Goal: Transaction & Acquisition: Purchase product/service

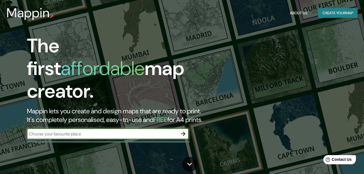
click at [159, 131] on input "text" at bounding box center [102, 134] width 151 height 6
type input "[GEOGRAPHIC_DATA]"
click at [184, 130] on icon "button" at bounding box center [183, 133] width 6 height 6
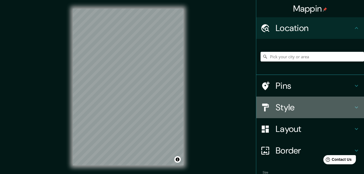
click at [310, 107] on h4 "Style" at bounding box center [314, 107] width 78 height 11
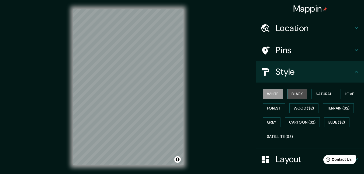
click at [301, 94] on button "Black" at bounding box center [297, 94] width 20 height 10
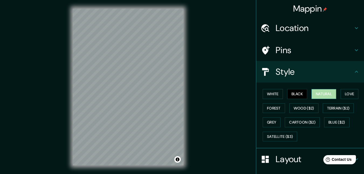
click at [326, 95] on button "Natural" at bounding box center [323, 94] width 25 height 10
click at [275, 94] on button "White" at bounding box center [273, 94] width 20 height 10
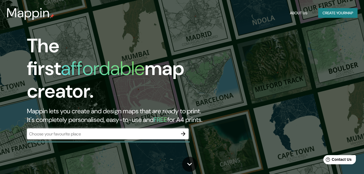
click at [100, 128] on div "​" at bounding box center [108, 133] width 162 height 11
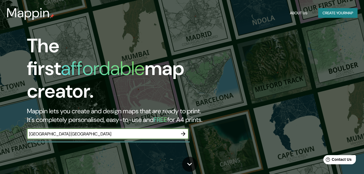
type input "Bogotá colombia"
click at [182, 132] on button "button" at bounding box center [183, 133] width 11 height 11
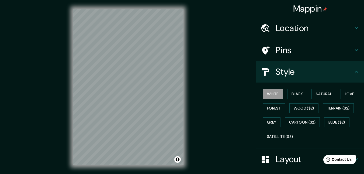
click at [188, 125] on div "© Mapbox © OpenStreetMap Improve this map" at bounding box center [128, 87] width 128 height 174
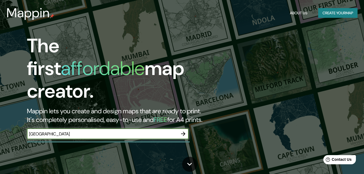
type input "[GEOGRAPHIC_DATA]"
click at [180, 130] on icon "button" at bounding box center [183, 133] width 6 height 6
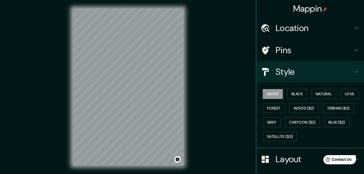
click at [194, 173] on html "Mappin Location Pins Style White Black Natural Love Forest Wood ($2) Terrain ($…" at bounding box center [182, 87] width 364 height 174
click at [298, 32] on h4 "Location" at bounding box center [314, 28] width 78 height 11
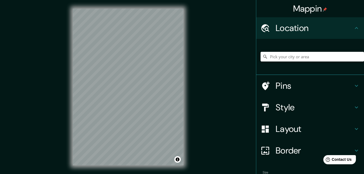
click at [296, 58] on input "Pick your city or area" at bounding box center [311, 57] width 103 height 10
type input "N"
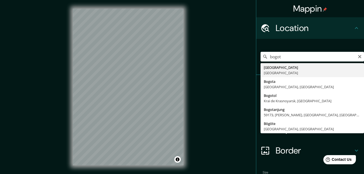
type input "[GEOGRAPHIC_DATA], [GEOGRAPHIC_DATA]"
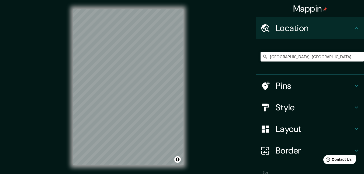
click at [283, 105] on h4 "Style" at bounding box center [314, 107] width 78 height 11
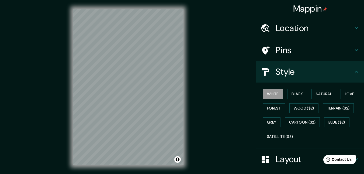
click at [302, 86] on div "White Black Natural Love Forest Wood ($2) Terrain ($2) Grey Cartoon ($2) Blue (…" at bounding box center [310, 115] width 108 height 66
click at [298, 96] on button "Black" at bounding box center [297, 94] width 20 height 10
click at [316, 99] on div "White Black Natural Love Forest Wood ($2) Terrain ($2) Grey Cartoon ($2) Blue (…" at bounding box center [311, 115] width 103 height 57
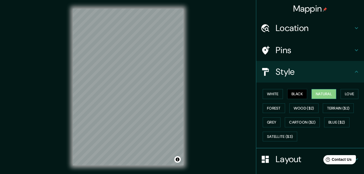
click at [325, 94] on button "Natural" at bounding box center [323, 94] width 25 height 10
click at [338, 96] on div "White Black Natural Love Forest Wood ($2) Terrain ($2) Grey Cartoon ($2) Blue (…" at bounding box center [311, 115] width 103 height 57
click at [342, 95] on button "Love" at bounding box center [349, 94] width 18 height 10
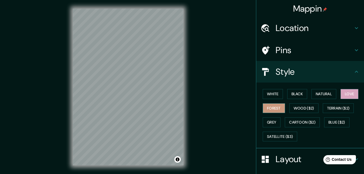
click at [272, 110] on button "Forest" at bounding box center [274, 108] width 22 height 10
click at [291, 110] on button "Wood ($2)" at bounding box center [303, 108] width 29 height 10
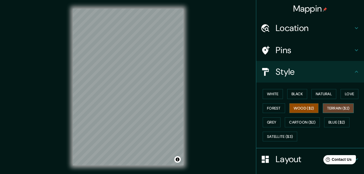
click at [326, 111] on button "Terrain ($2)" at bounding box center [338, 108] width 31 height 10
click at [266, 121] on button "Grey" at bounding box center [272, 122] width 18 height 10
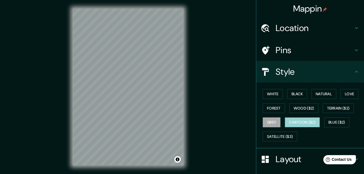
click at [285, 123] on button "Cartoon ($2)" at bounding box center [302, 122] width 35 height 10
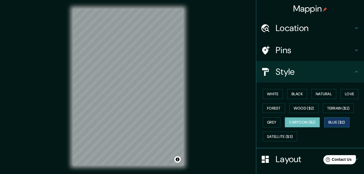
click at [331, 120] on button "Blue ($2)" at bounding box center [336, 122] width 25 height 10
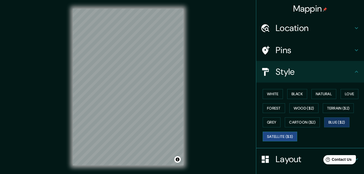
click at [283, 135] on button "Satellite ($3)" at bounding box center [280, 136] width 34 height 10
click at [266, 96] on button "White" at bounding box center [273, 94] width 20 height 10
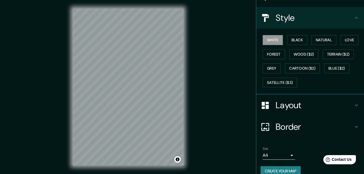
click at [310, 107] on h4 "Layout" at bounding box center [314, 105] width 78 height 11
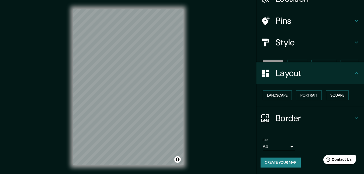
scroll to position [20, 0]
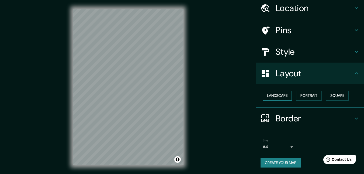
click at [282, 96] on button "Landscape" at bounding box center [277, 95] width 29 height 10
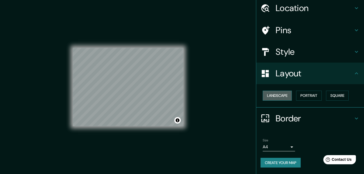
click at [282, 96] on button "Landscape" at bounding box center [277, 95] width 29 height 10
click at [312, 99] on button "Portrait" at bounding box center [309, 95] width 26 height 10
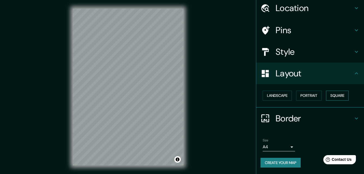
click at [326, 100] on button "Square" at bounding box center [337, 95] width 23 height 10
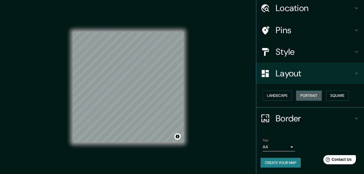
click at [318, 100] on button "Portrait" at bounding box center [309, 95] width 26 height 10
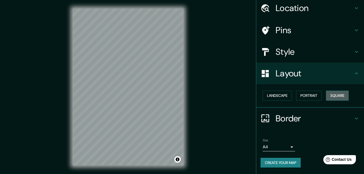
click at [327, 99] on button "Square" at bounding box center [337, 95] width 23 height 10
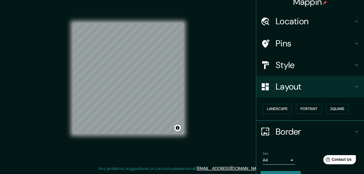
scroll to position [0, 0]
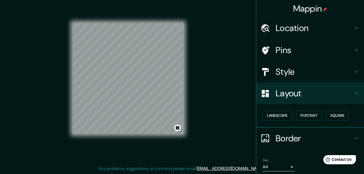
click at [331, 77] on div "Style" at bounding box center [310, 72] width 108 height 22
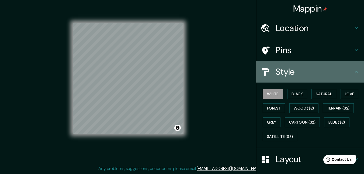
click at [331, 77] on h4 "Style" at bounding box center [314, 71] width 78 height 11
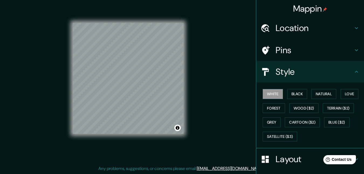
click at [328, 49] on h4 "Pins" at bounding box center [314, 50] width 78 height 11
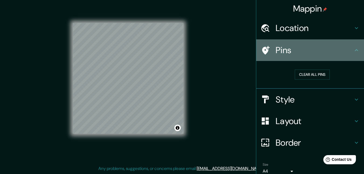
click at [328, 49] on h4 "Pins" at bounding box center [314, 50] width 78 height 11
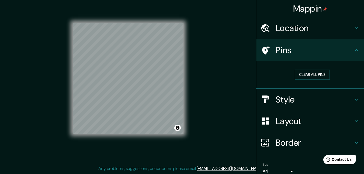
scroll to position [24, 0]
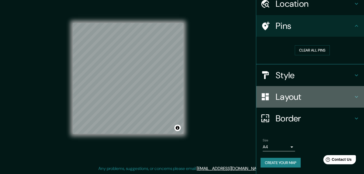
click at [295, 99] on h4 "Layout" at bounding box center [314, 96] width 78 height 11
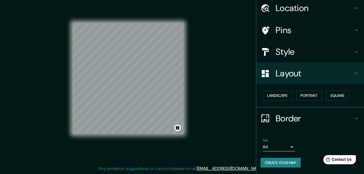
scroll to position [20, 0]
click at [278, 166] on button "Create your map" at bounding box center [280, 163] width 40 height 10
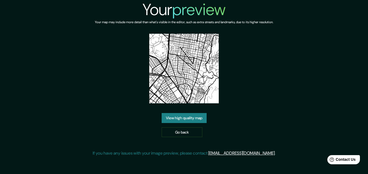
click at [200, 120] on link "View high quality map" at bounding box center [184, 118] width 45 height 10
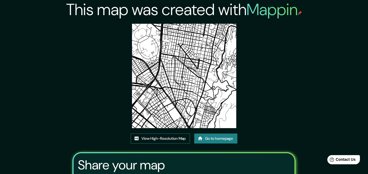
click at [184, 133] on link "View High-Resolution Map" at bounding box center [160, 138] width 59 height 10
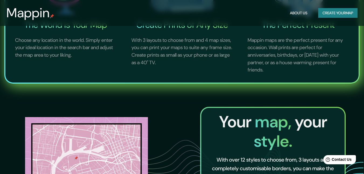
scroll to position [81, 0]
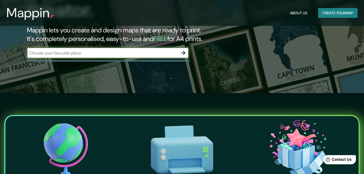
click at [163, 51] on div "​" at bounding box center [108, 52] width 162 height 11
type input "[GEOGRAPHIC_DATA]"
click at [184, 50] on icon "button" at bounding box center [183, 53] width 6 height 6
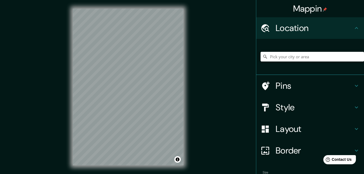
click at [346, 53] on input "Pick your city or area" at bounding box center [311, 57] width 103 height 10
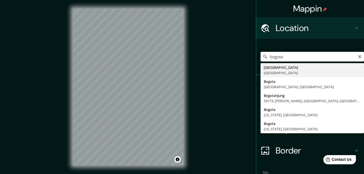
type input "[GEOGRAPHIC_DATA], [GEOGRAPHIC_DATA]"
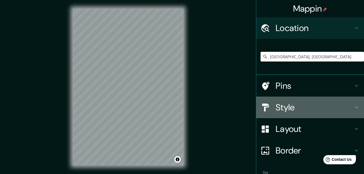
click at [287, 111] on h4 "Style" at bounding box center [314, 107] width 78 height 11
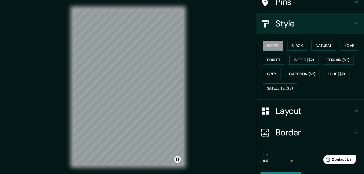
scroll to position [54, 0]
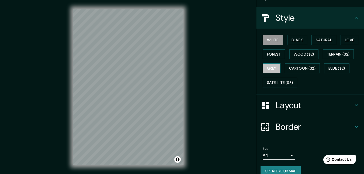
click at [263, 65] on button "Grey" at bounding box center [272, 68] width 18 height 10
click at [269, 54] on button "Forest" at bounding box center [274, 54] width 22 height 10
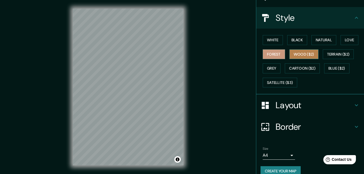
click at [296, 53] on button "Wood ($2)" at bounding box center [303, 54] width 29 height 10
click at [289, 51] on button "Wood ($2)" at bounding box center [303, 54] width 29 height 10
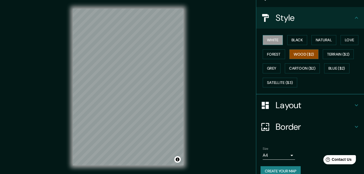
click at [275, 42] on button "White" at bounding box center [273, 40] width 20 height 10
click at [264, 66] on button "Grey" at bounding box center [272, 68] width 18 height 10
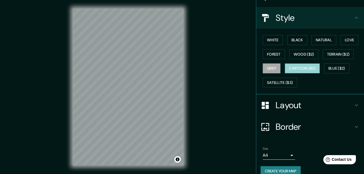
click at [303, 67] on button "Cartoon ($2)" at bounding box center [302, 68] width 35 height 10
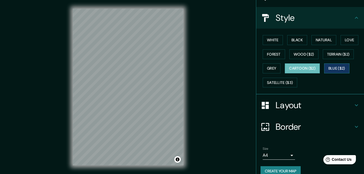
click at [330, 69] on button "Blue ($2)" at bounding box center [336, 68] width 25 height 10
